Goal: Download file/media

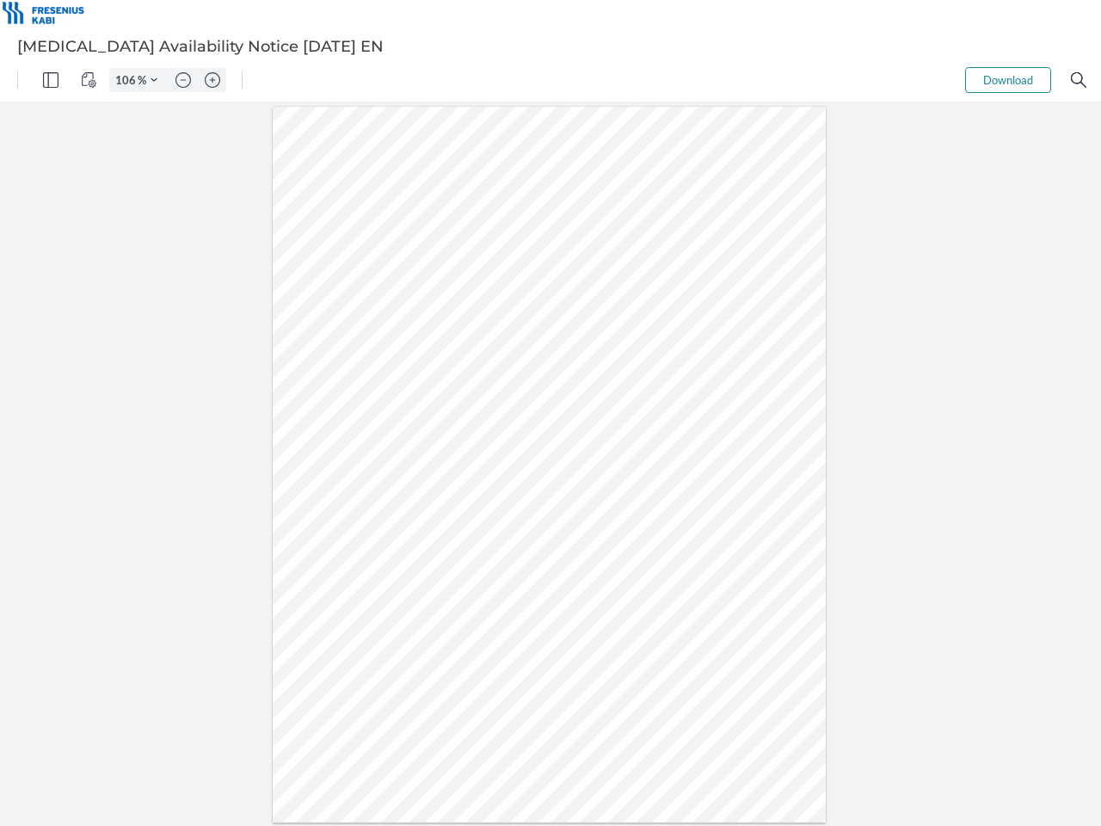
click at [51, 80] on img "Panel" at bounding box center [50, 79] width 15 height 15
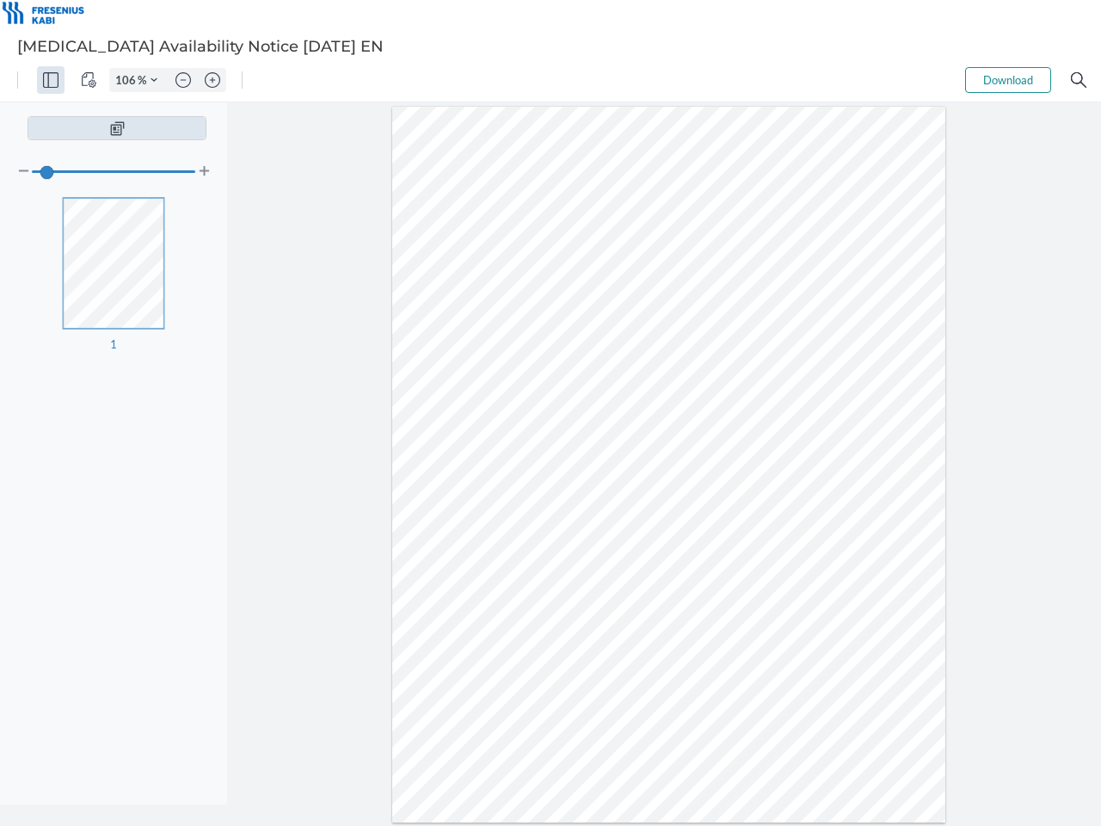
click at [89, 80] on img "View Controls" at bounding box center [88, 79] width 15 height 15
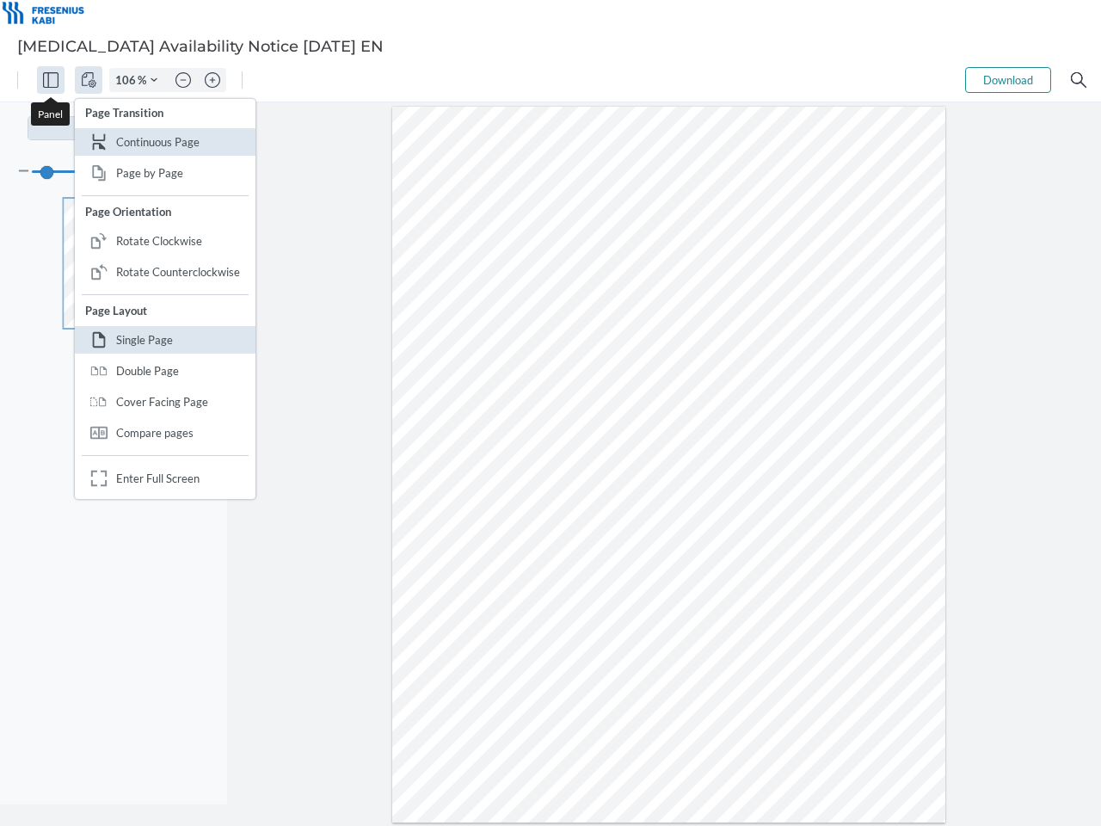
click at [128, 80] on input "106" at bounding box center [124, 79] width 28 height 15
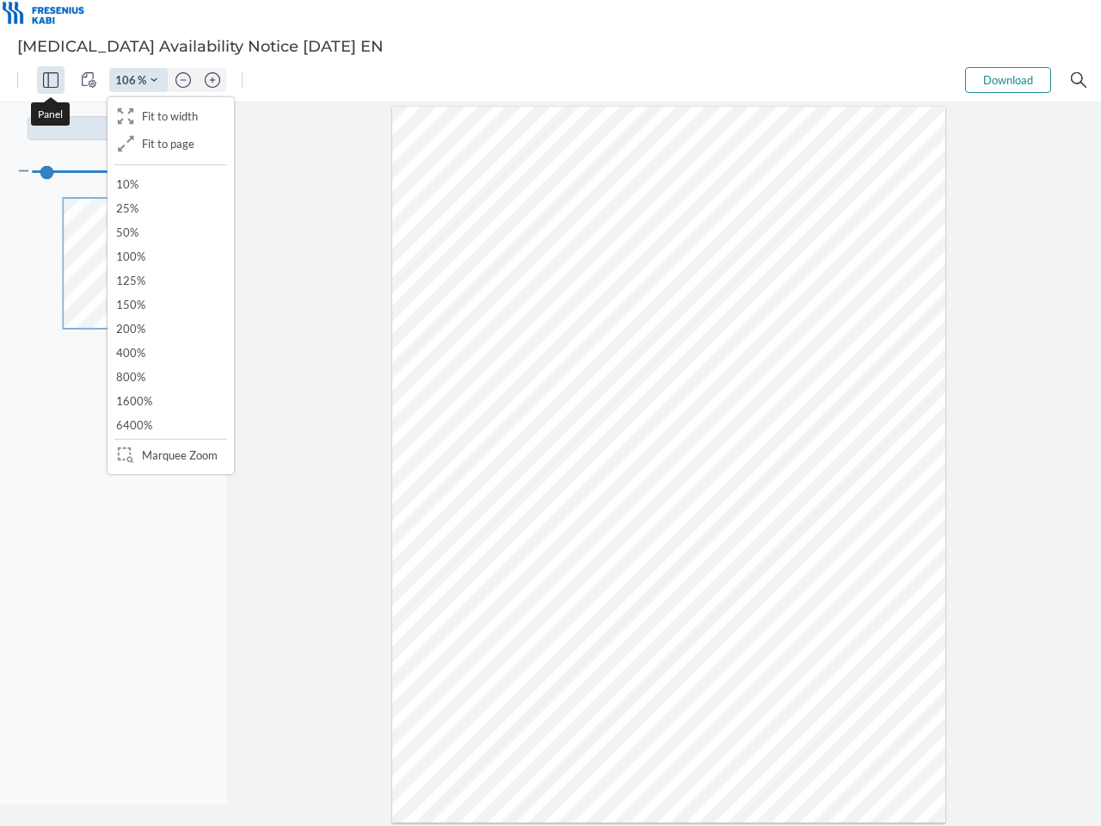
click at [154, 80] on img "Zoom Controls" at bounding box center [154, 80] width 7 height 7
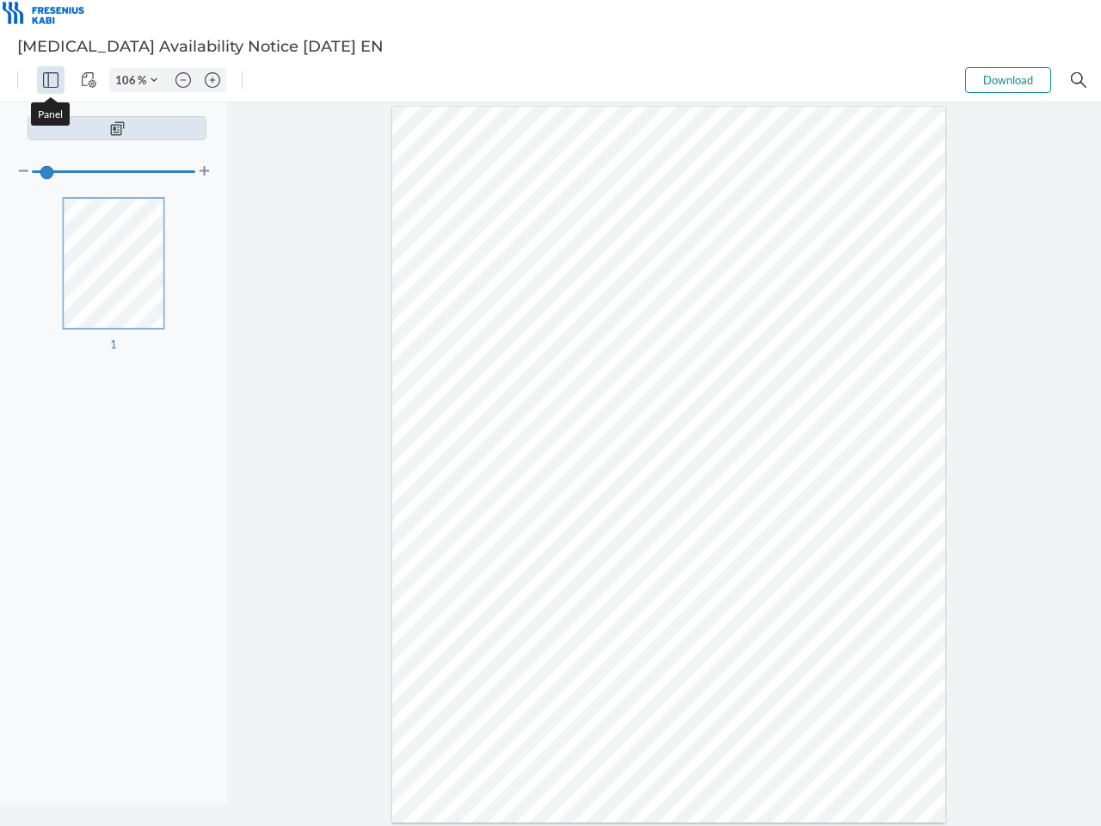
click at [183, 80] on img "Zoom out" at bounding box center [182, 79] width 15 height 15
click at [212, 80] on img "Zoom in" at bounding box center [212, 79] width 15 height 15
type input "106"
click at [1008, 80] on button "Download" at bounding box center [1008, 80] width 86 height 26
click at [1079, 80] on img "Search" at bounding box center [1078, 79] width 15 height 15
